Goal: Task Accomplishment & Management: Manage account settings

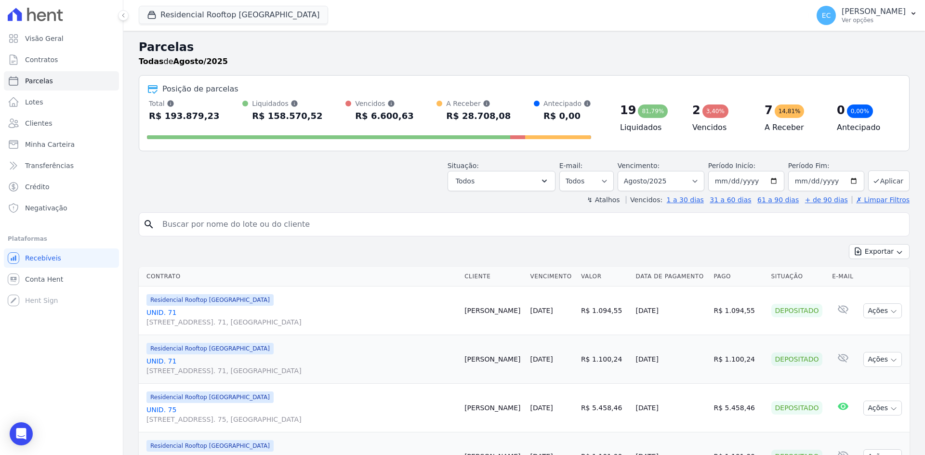
select select
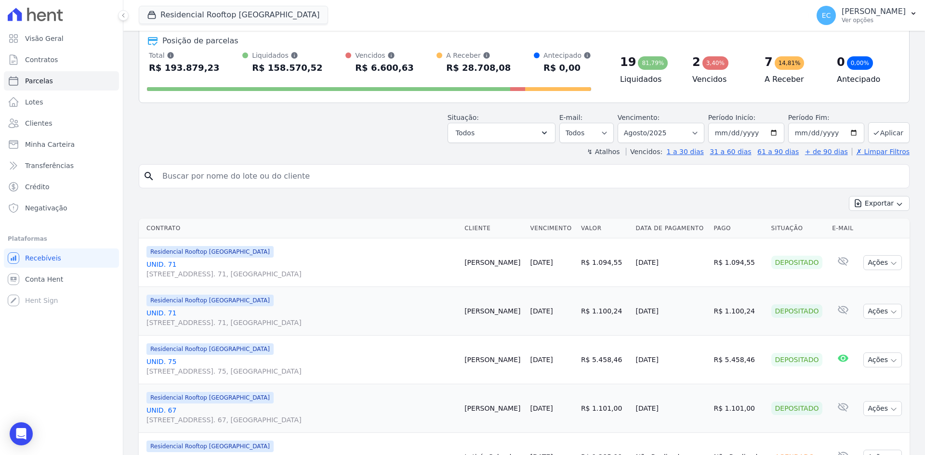
click at [310, 143] on div "Situação: Agendado Em Aberto Pago Processando Cancelado Vencido Transferindo De…" at bounding box center [524, 126] width 771 height 34
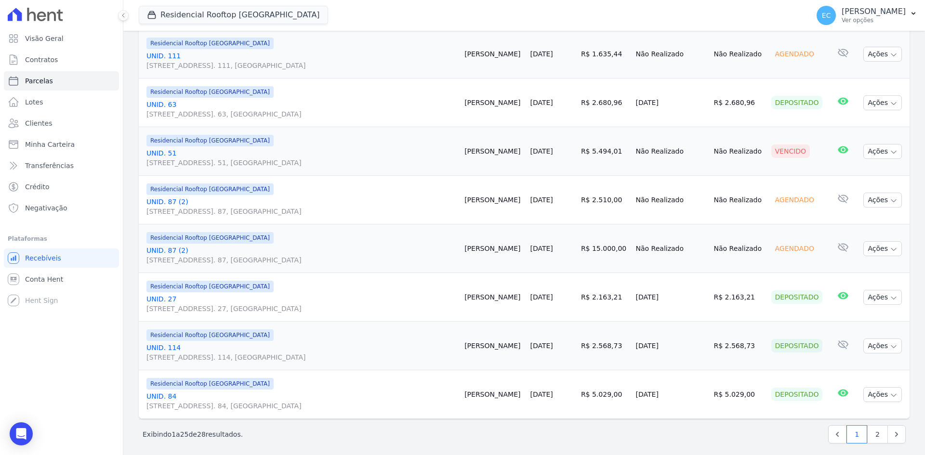
scroll to position [1090, 0]
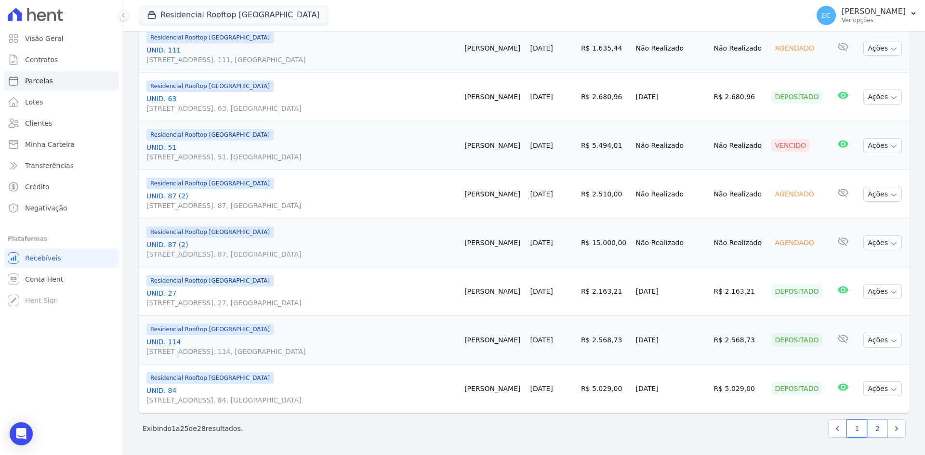
click at [872, 427] on link "2" at bounding box center [877, 429] width 21 height 18
select select
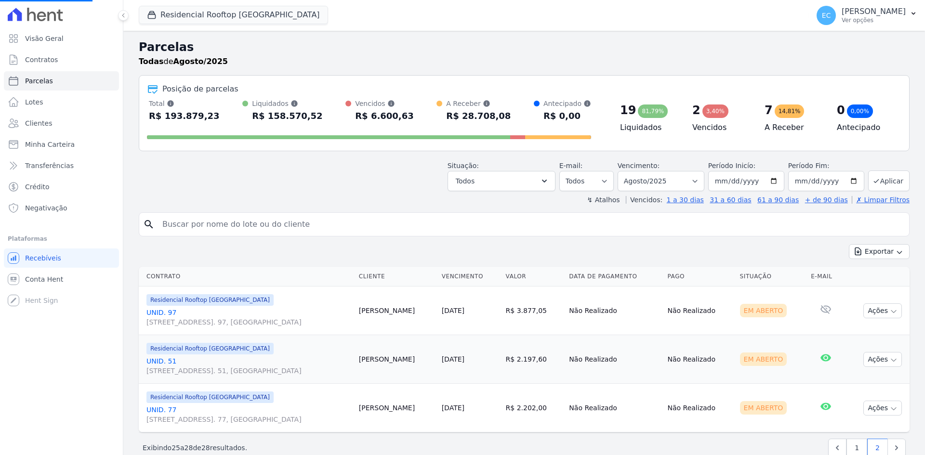
select select
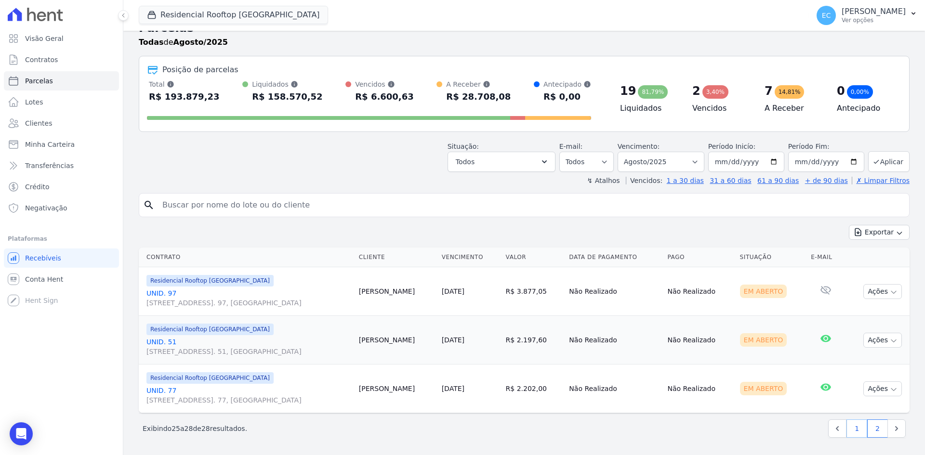
click at [855, 430] on link "1" at bounding box center [857, 429] width 21 height 18
select select
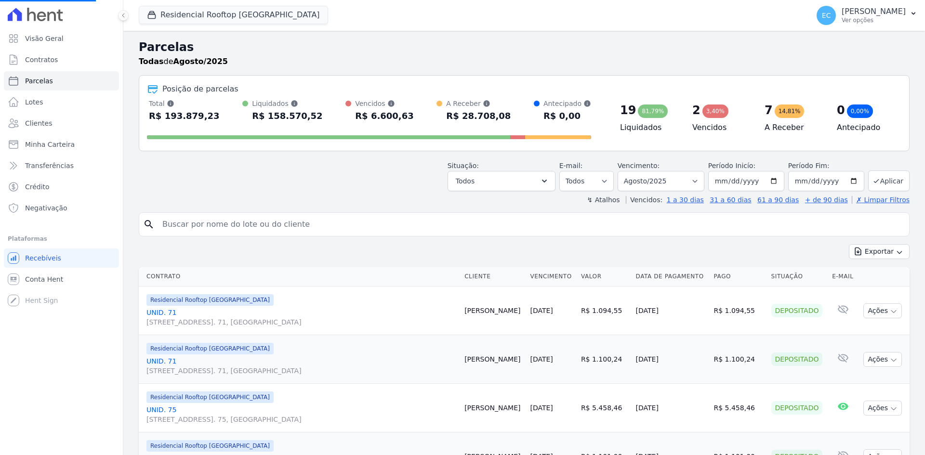
select select
click at [519, 43] on h2 "Parcelas" at bounding box center [524, 47] width 771 height 17
click at [570, 49] on h2 "Parcelas" at bounding box center [524, 47] width 771 height 17
click at [598, 62] on div "Todas de Agosto/2025" at bounding box center [524, 62] width 771 height 12
click at [638, 53] on h2 "Parcelas" at bounding box center [524, 47] width 771 height 17
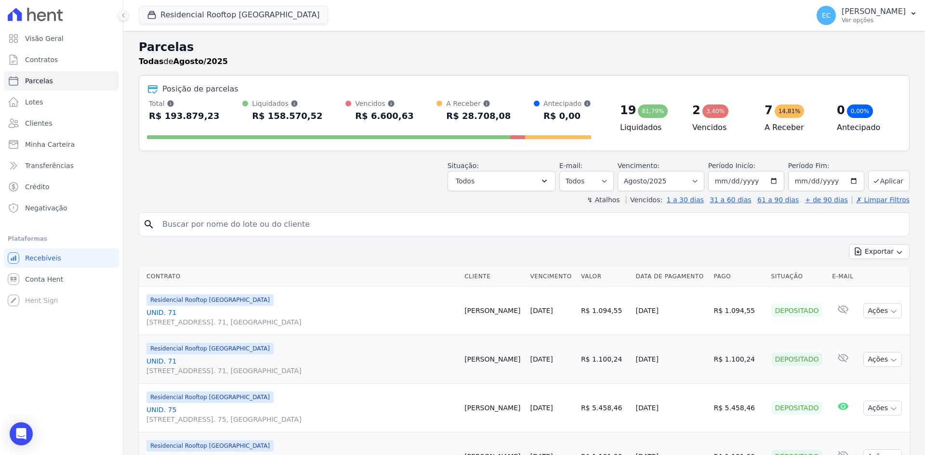
drag, startPoint x: 618, startPoint y: 55, endPoint x: 606, endPoint y: 362, distance: 307.2
click at [618, 55] on h2 "Parcelas" at bounding box center [524, 47] width 771 height 17
